Goal: Information Seeking & Learning: Learn about a topic

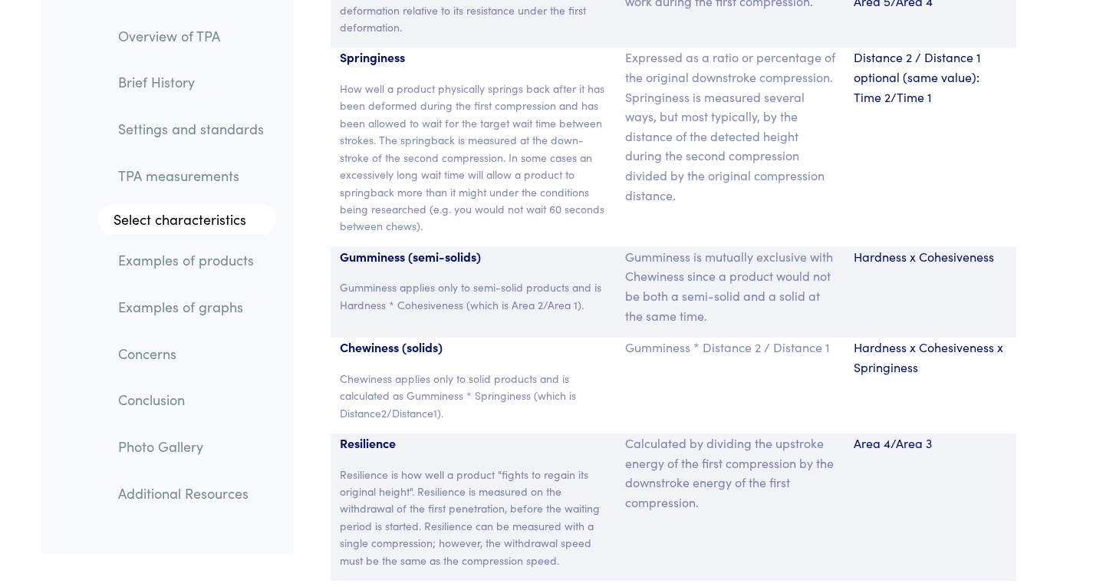
scroll to position [10457, 0]
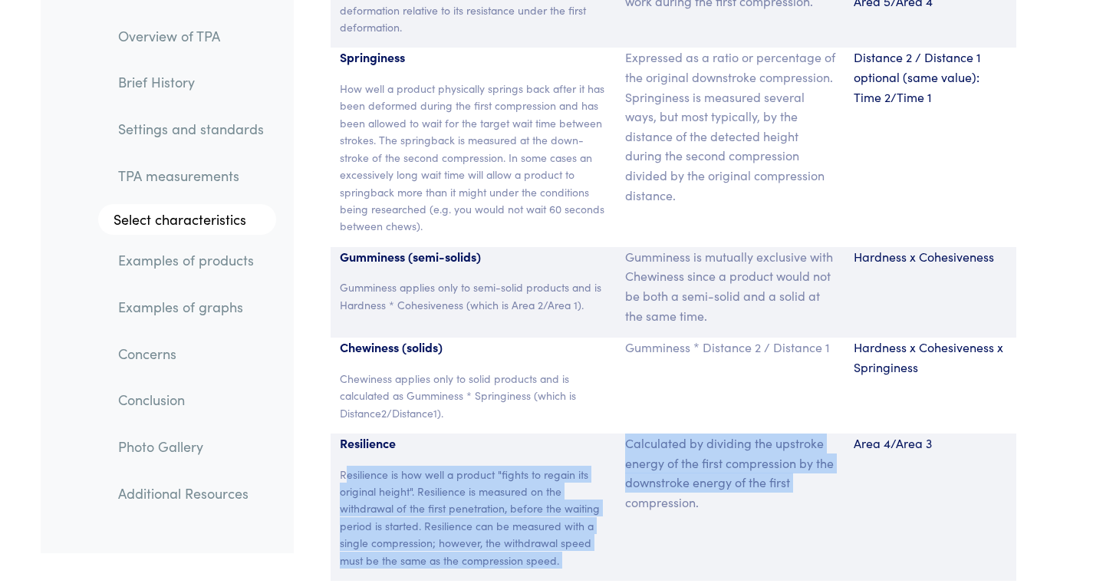
drag, startPoint x: 346, startPoint y: 450, endPoint x: 627, endPoint y: 481, distance: 283.1
click at [627, 481] on div "Resilience Resilience is how well a product "fights to regain its original heig…" at bounding box center [674, 506] width 686 height 147
click at [614, 514] on div "Resilience Resilience is how well a product "fights to regain its original heig…" at bounding box center [474, 506] width 286 height 147
drag, startPoint x: 617, startPoint y: 430, endPoint x: 721, endPoint y: 466, distance: 109.6
click at [720, 466] on div "Resilience Resilience is how well a product "fights to regain its original heig…" at bounding box center [674, 506] width 686 height 147
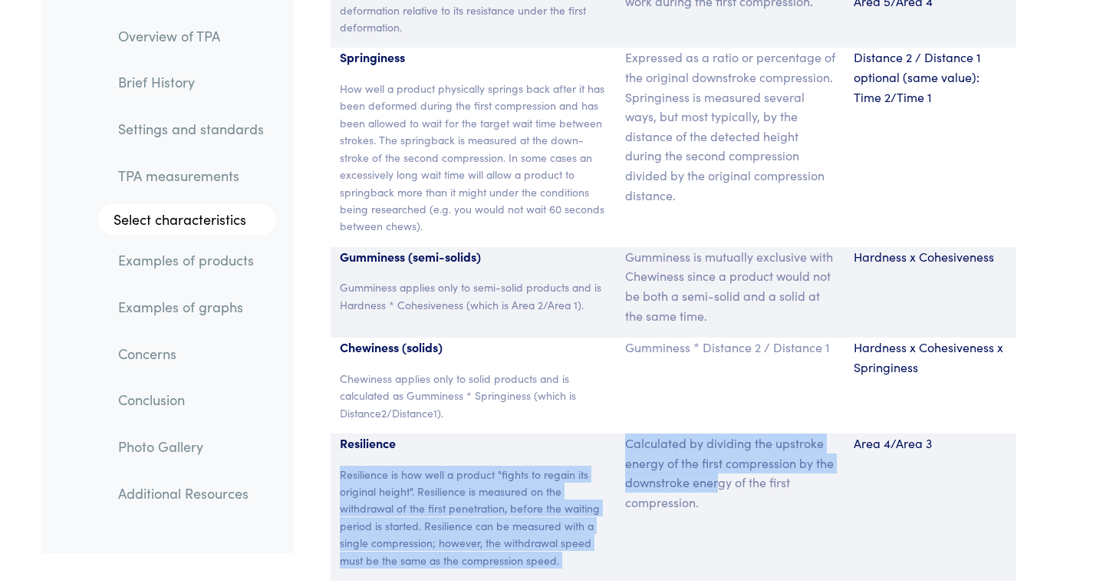
click at [706, 469] on p "Calculated by dividing the upstroke energy of the first compression by the down…" at bounding box center [730, 472] width 210 height 78
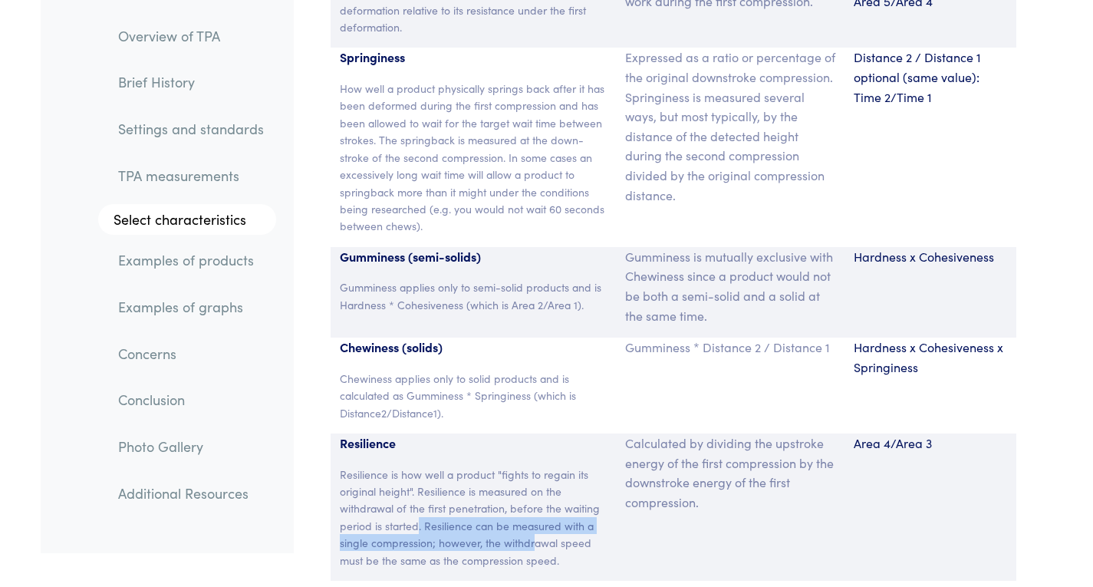
drag, startPoint x: 420, startPoint y: 500, endPoint x: 534, endPoint y: 519, distance: 115.9
click at [534, 519] on p "Resilience is how well a product "fights to regain its original height". Resili…" at bounding box center [474, 517] width 268 height 103
click at [532, 521] on p "Resilience is how well a product "fights to regain its original height". Resili…" at bounding box center [474, 517] width 268 height 103
click at [529, 522] on p "Resilience is how well a product "fights to regain its original height". Resili…" at bounding box center [474, 517] width 268 height 103
drag, startPoint x: 528, startPoint y: 522, endPoint x: 568, endPoint y: 529, distance: 41.2
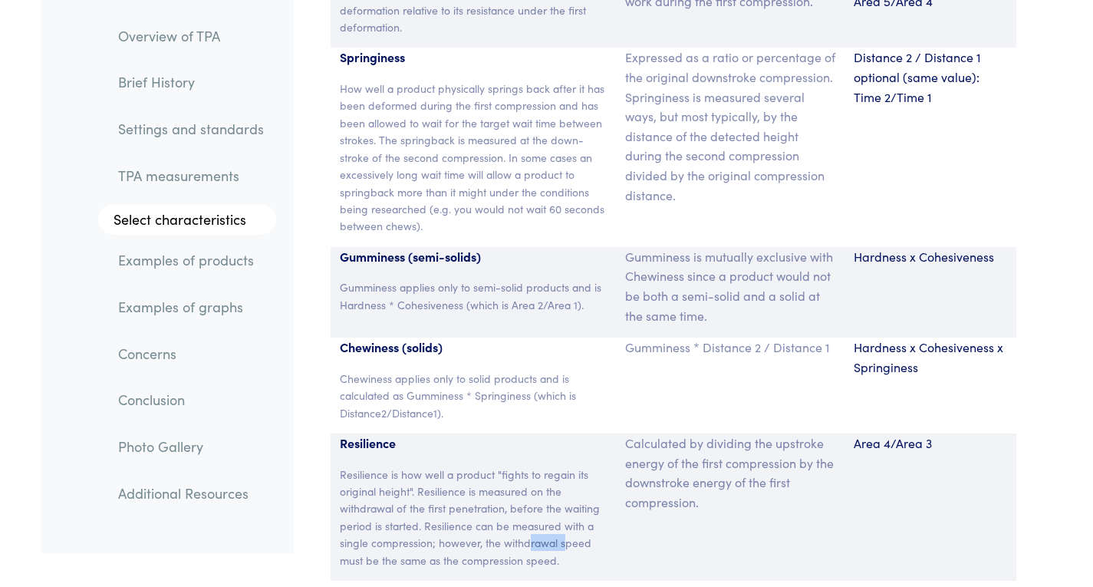
click at [566, 528] on p "Resilience is how well a product "fights to regain its original height". Resili…" at bounding box center [474, 517] width 268 height 103
drag, startPoint x: 586, startPoint y: 537, endPoint x: 731, endPoint y: 471, distance: 159.2
click at [589, 537] on p "Resilience is how well a product "fights to regain its original height". Resili…" at bounding box center [474, 517] width 268 height 103
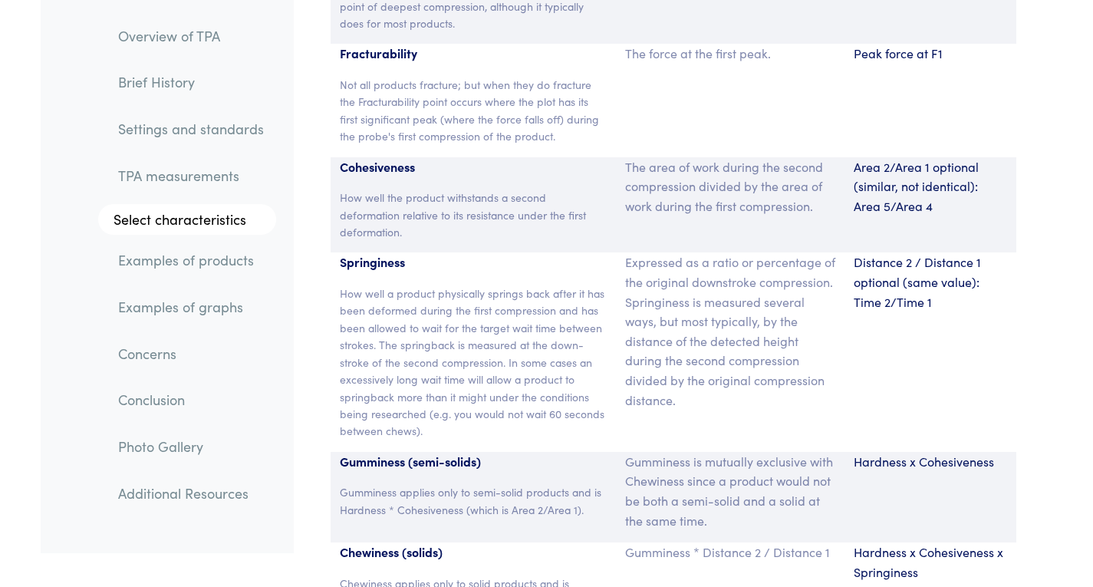
scroll to position [10074, 0]
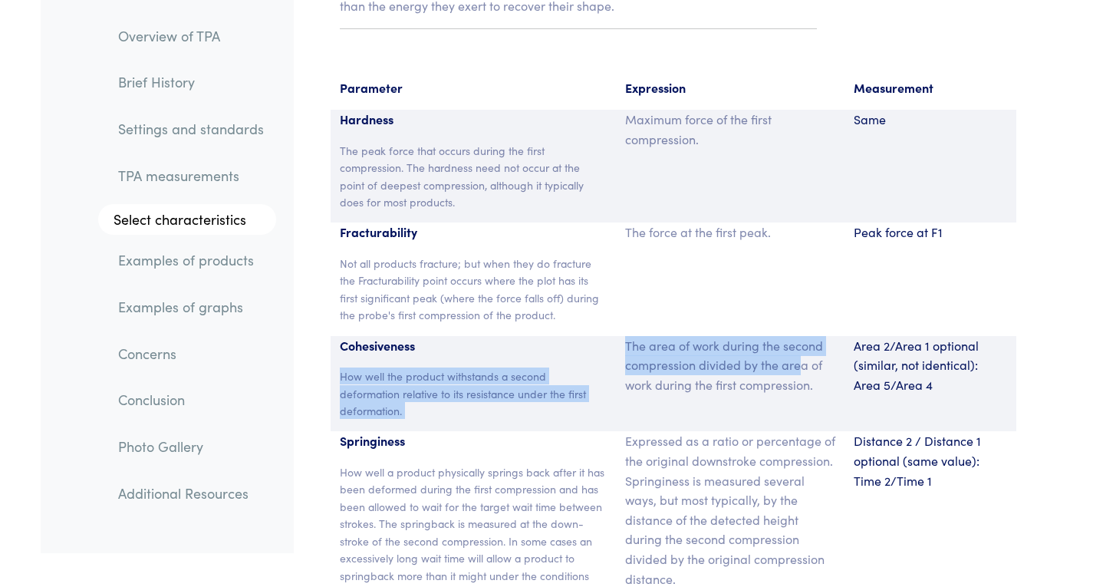
drag, startPoint x: 607, startPoint y: 324, endPoint x: 801, endPoint y: 341, distance: 194.7
click at [801, 341] on div "Cohesiveness How well the product withstands a second deformation relative to i…" at bounding box center [674, 384] width 686 height 96
click at [799, 354] on p "The area of work during the second compression divided by the area of work duri…" at bounding box center [730, 365] width 210 height 59
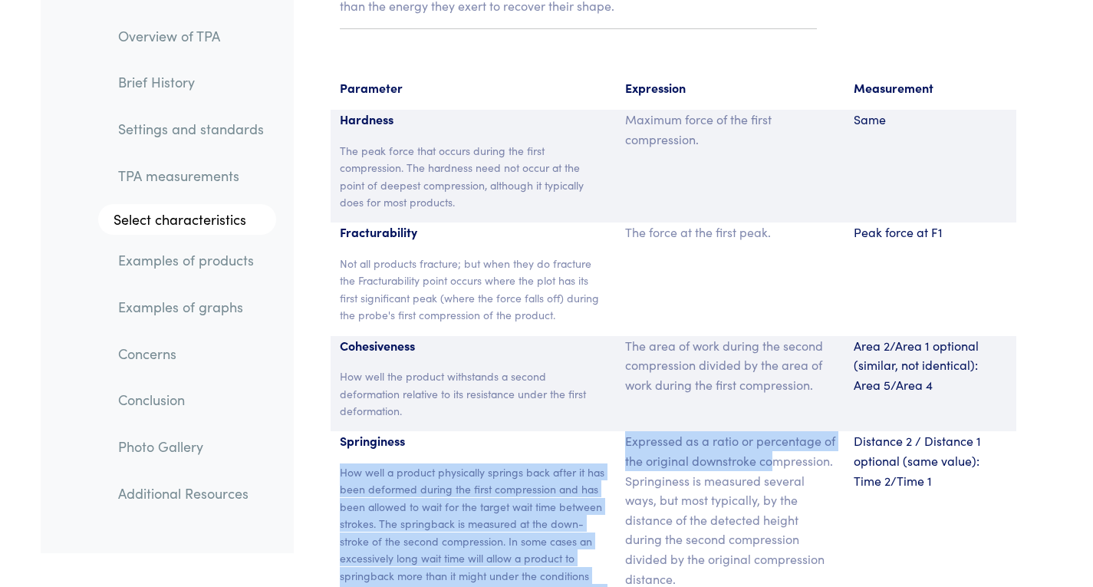
drag, startPoint x: 607, startPoint y: 418, endPoint x: 771, endPoint y: 432, distance: 164.7
click at [771, 432] on div "Springiness How well a product physically springs back after it has been deform…" at bounding box center [674, 530] width 686 height 199
click at [770, 438] on p "Expressed as a ratio or percentage of the original downstroke compression. Spri…" at bounding box center [730, 509] width 210 height 157
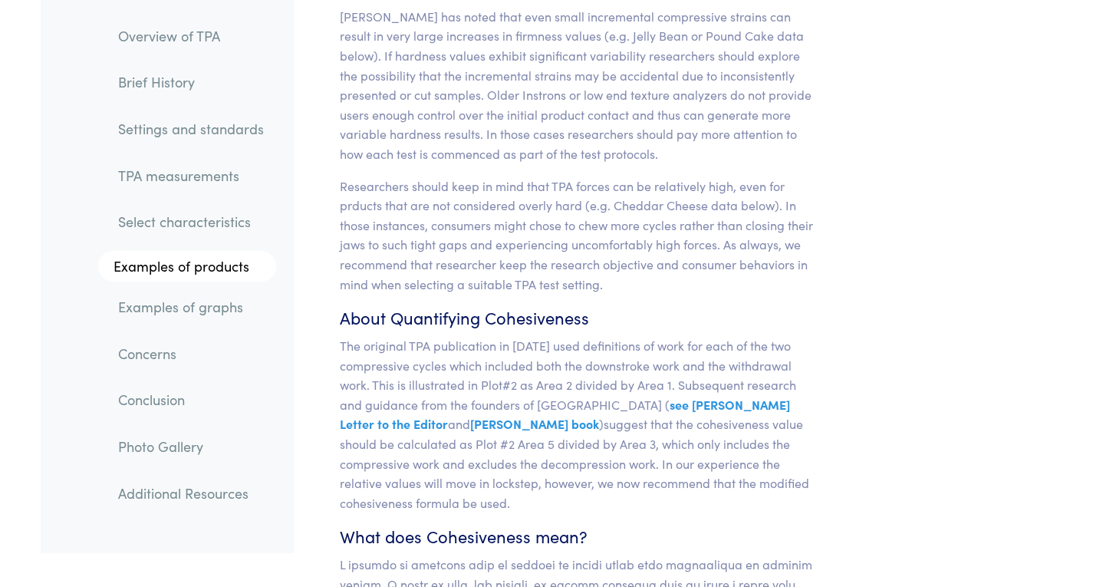
scroll to position [12758, 0]
